Goal: Information Seeking & Learning: Learn about a topic

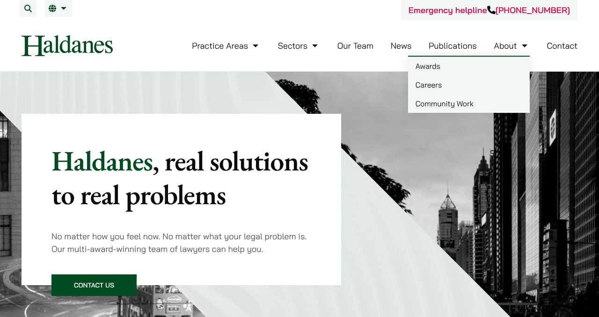
click at [435, 89] on link "Careers" at bounding box center [469, 84] width 122 height 19
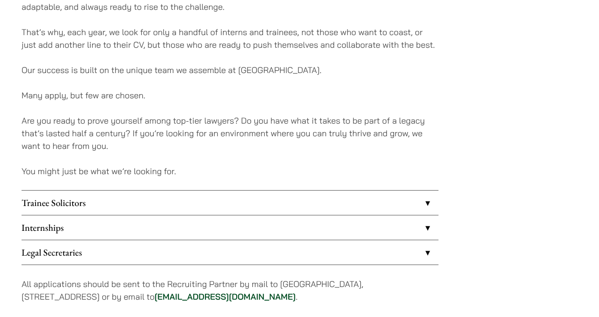
scroll to position [795, 0]
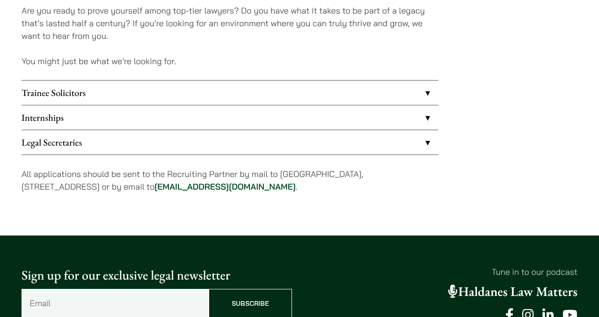
click at [311, 105] on link "Trainee Solicitors" at bounding box center [230, 93] width 417 height 24
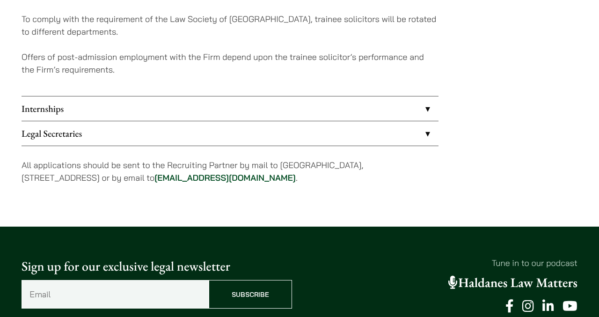
scroll to position [1103, 0]
